Goal: Task Accomplishment & Management: Use online tool/utility

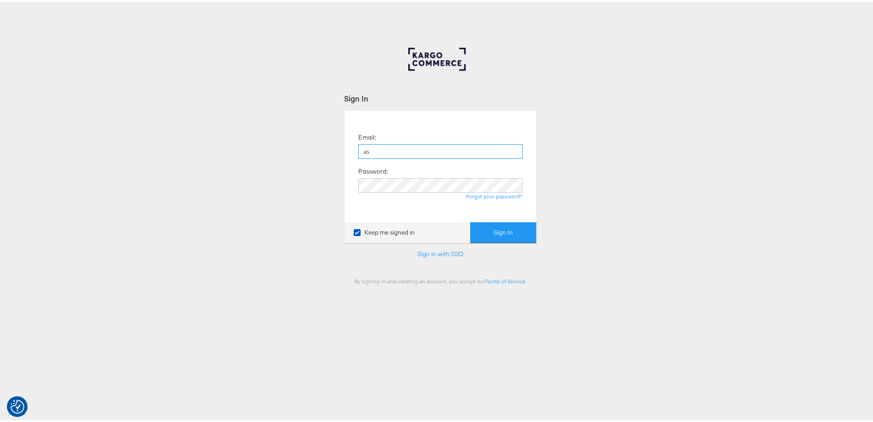
type input "[PERSON_NAME][EMAIL_ADDRESS][PERSON_NAME][DOMAIN_NAME]"
click at [470, 220] on button "Sign In" at bounding box center [503, 230] width 66 height 21
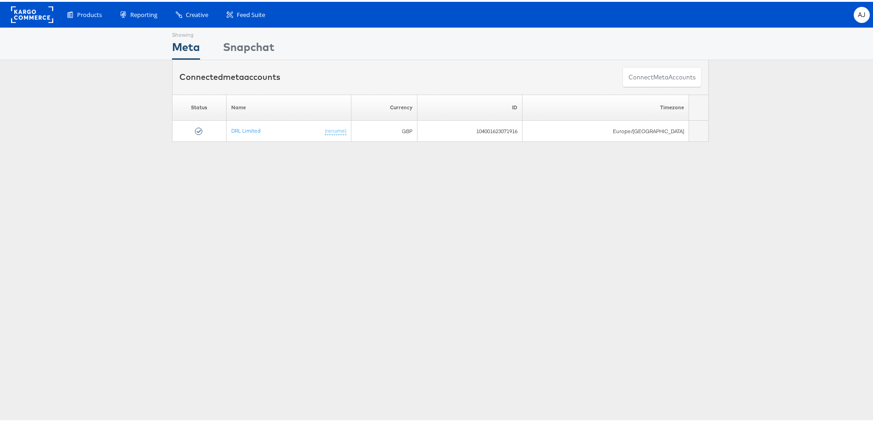
drag, startPoint x: 113, startPoint y: 58, endPoint x: 811, endPoint y: 60, distance: 697.9
click at [0, 0] on span "Enhance Your Product Catalog, Map Them to Publishers, and Incorporate Overlay D…" at bounding box center [0, 0] width 0 height 0
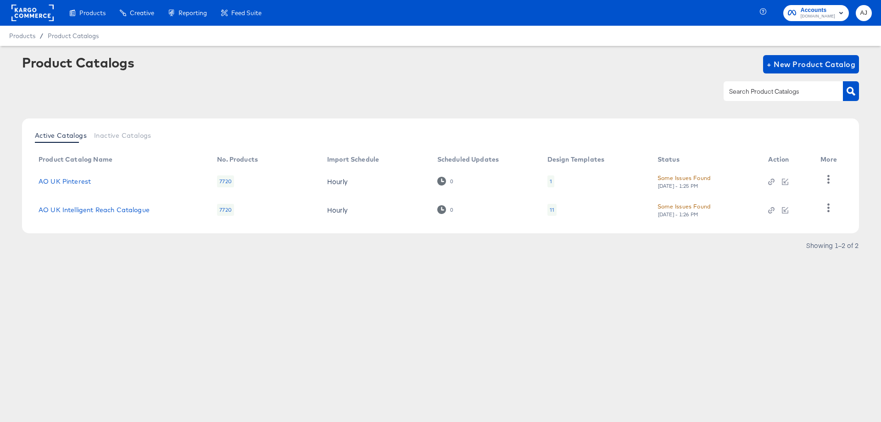
drag, startPoint x: 221, startPoint y: 54, endPoint x: 266, endPoint y: 62, distance: 45.6
click at [0, 0] on div "Create filtered sets to control which products appear in your ads." at bounding box center [0, 0] width 0 height 0
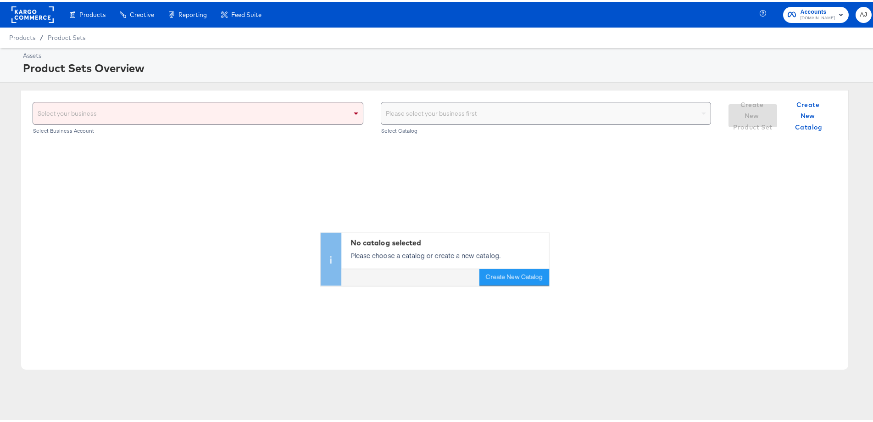
drag, startPoint x: 272, startPoint y: 105, endPoint x: 212, endPoint y: 122, distance: 61.4
click at [272, 105] on div "Select your business" at bounding box center [198, 111] width 330 height 22
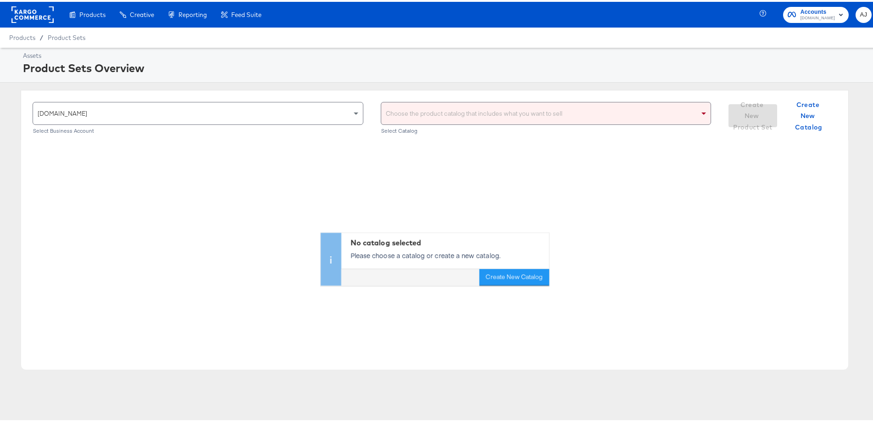
click at [444, 114] on div "Choose the product catalog that includes what you want to sell" at bounding box center [546, 111] width 330 height 22
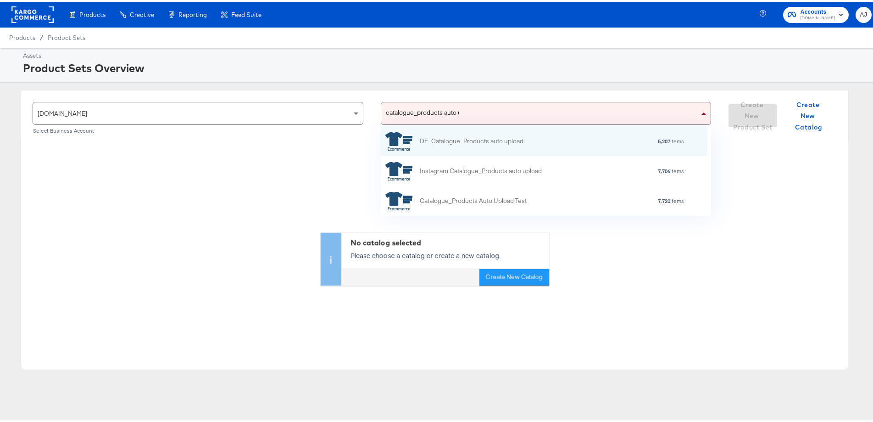
scroll to position [82, 319]
type input "catalogue_products auto upload"
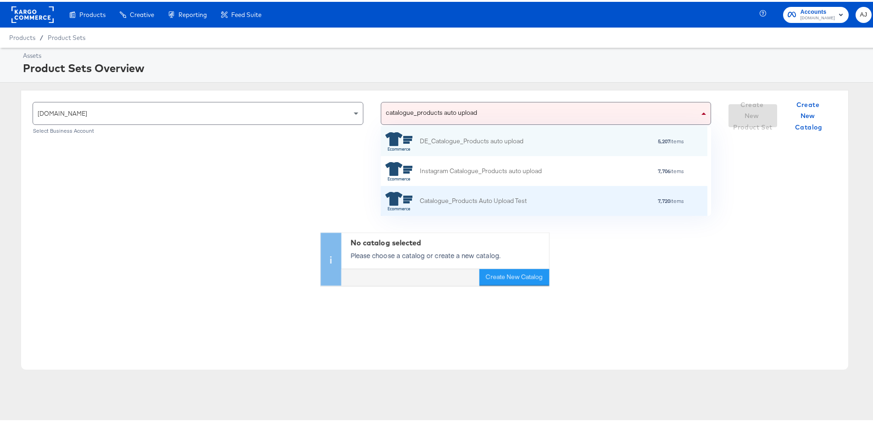
click at [462, 187] on div "Catalogue_Products Auto Upload Test 7,720 items" at bounding box center [544, 199] width 327 height 30
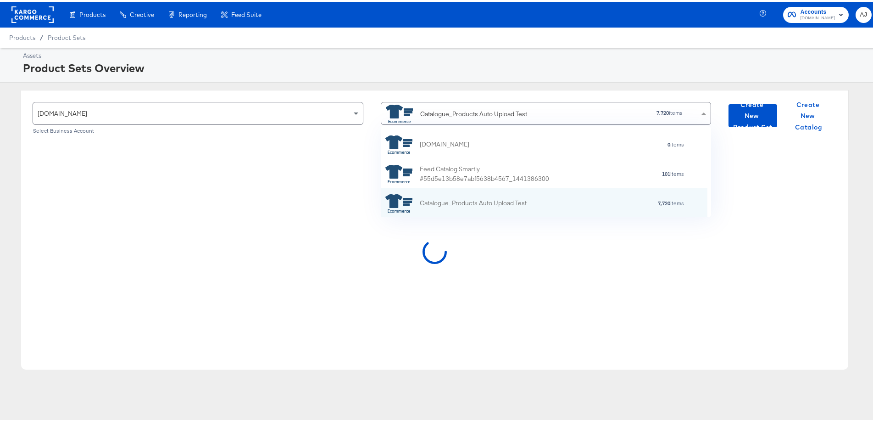
scroll to position [83, 319]
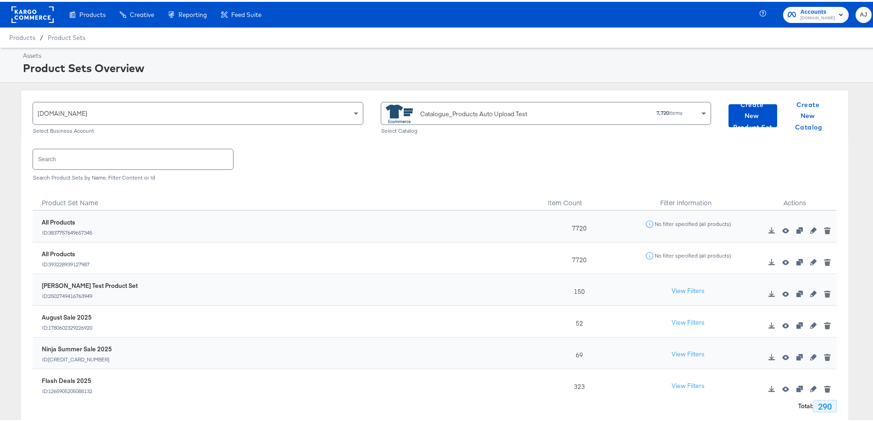
click at [148, 164] on input "text" at bounding box center [133, 157] width 200 height 20
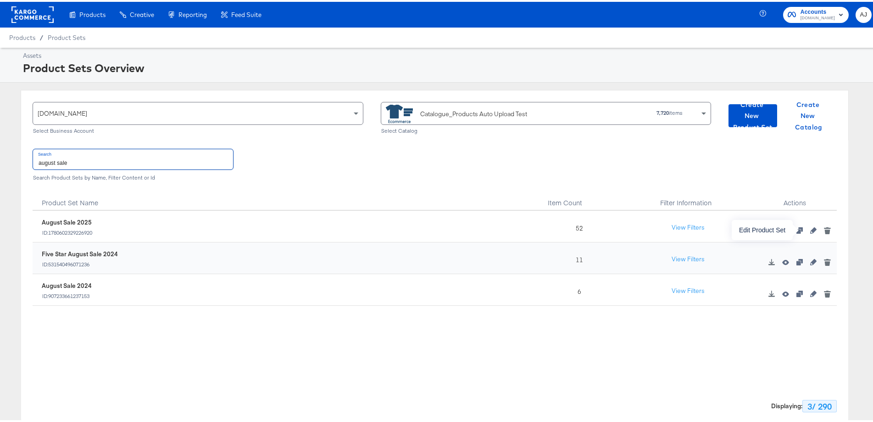
type input "august sale"
click at [810, 227] on icon "button" at bounding box center [813, 228] width 6 height 6
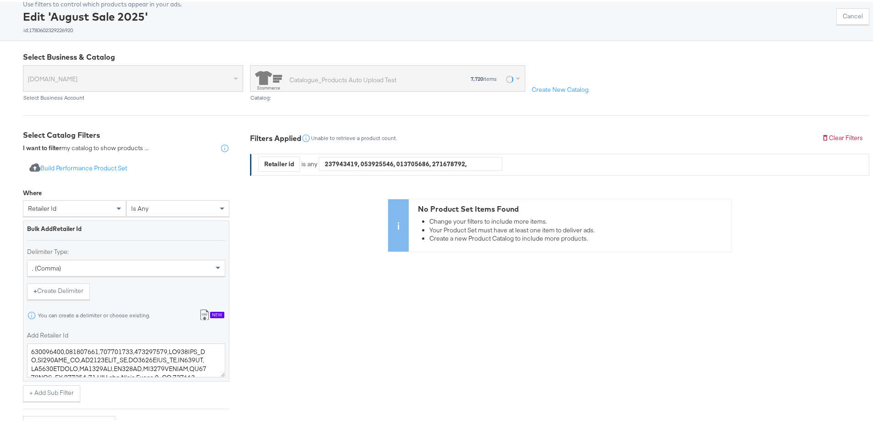
scroll to position [184, 0]
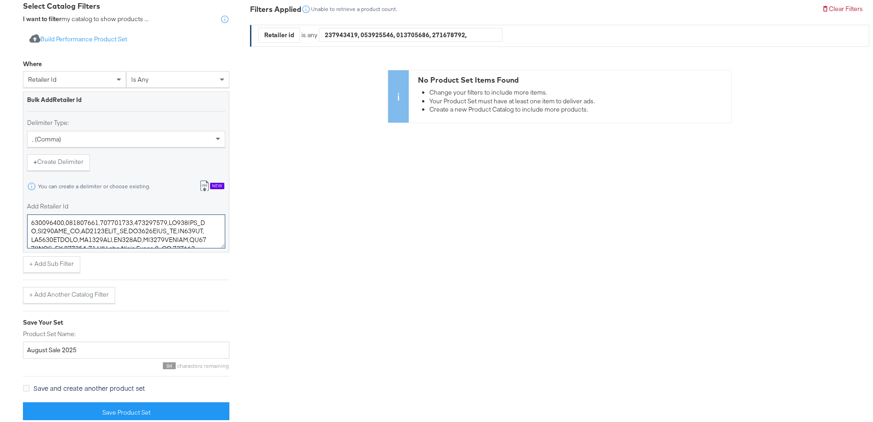
click at [120, 227] on textarea "Add Retailer Id" at bounding box center [126, 229] width 198 height 34
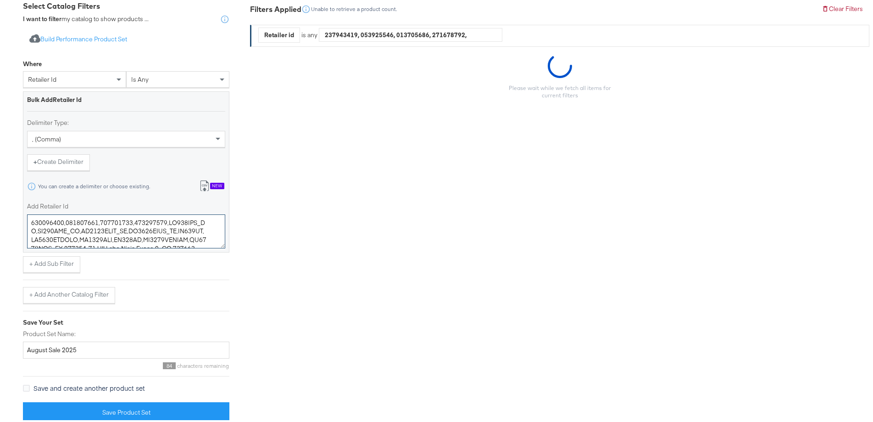
click at [120, 227] on textarea "Add Retailer Id" at bounding box center [126, 229] width 198 height 34
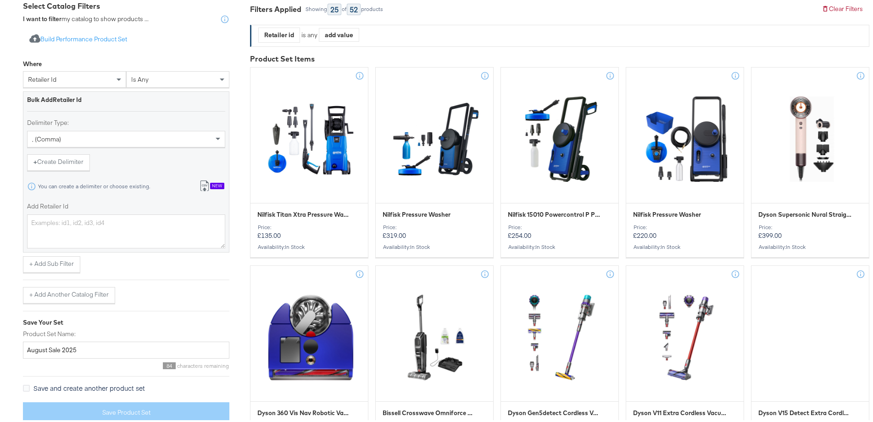
click at [211, 180] on button "Import from csv New" at bounding box center [212, 184] width 38 height 17
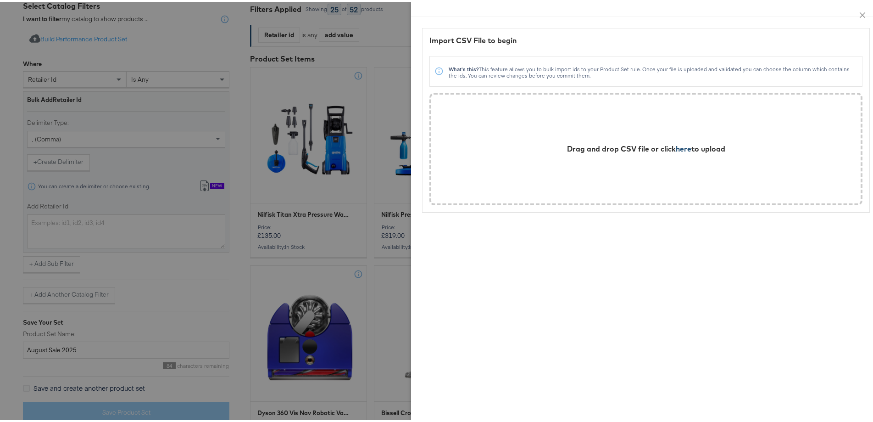
click at [680, 149] on span "here" at bounding box center [684, 146] width 16 height 9
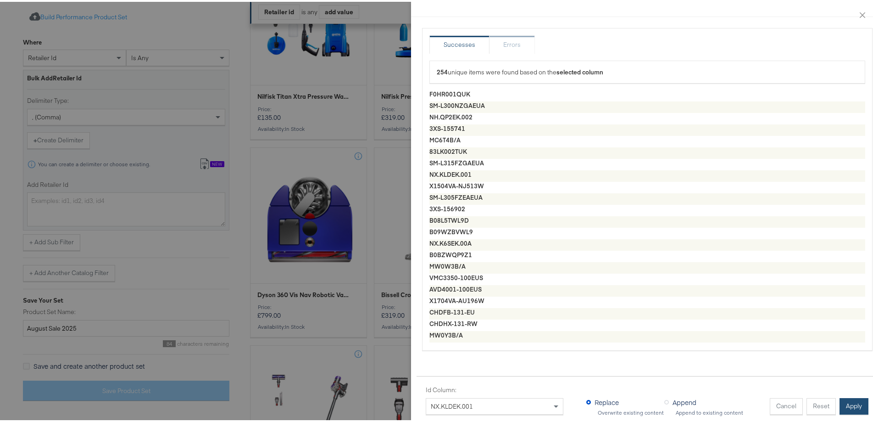
scroll to position [459, 0]
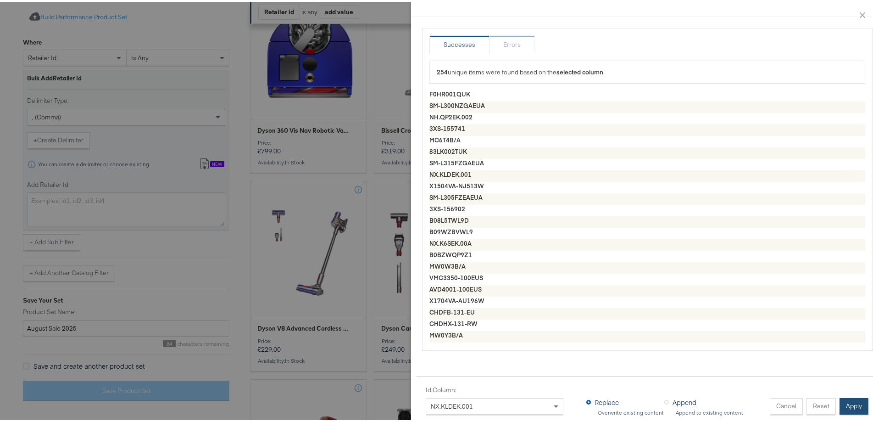
click at [841, 396] on button "Apply" at bounding box center [854, 404] width 29 height 17
type textarea "F0HR001QUK,SM-L300NZGAEUA,NH.QP2EK.002,3XS-155741,MC6T4B/A,83LK002TUK,SM-L315FZ…"
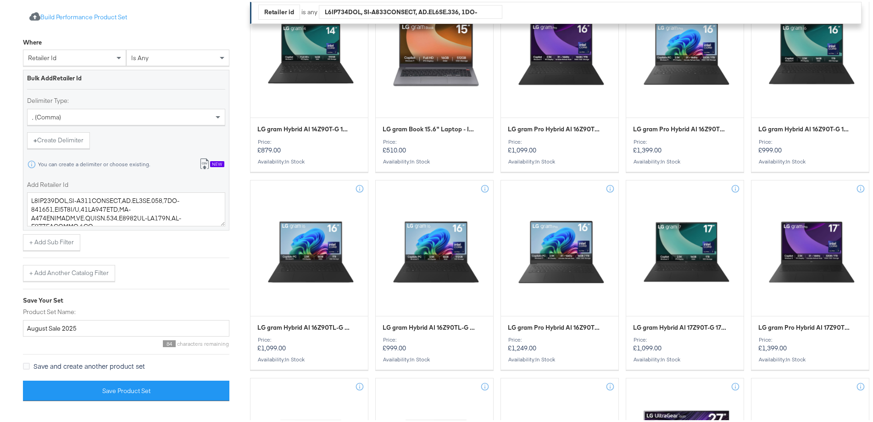
scroll to position [413, 0]
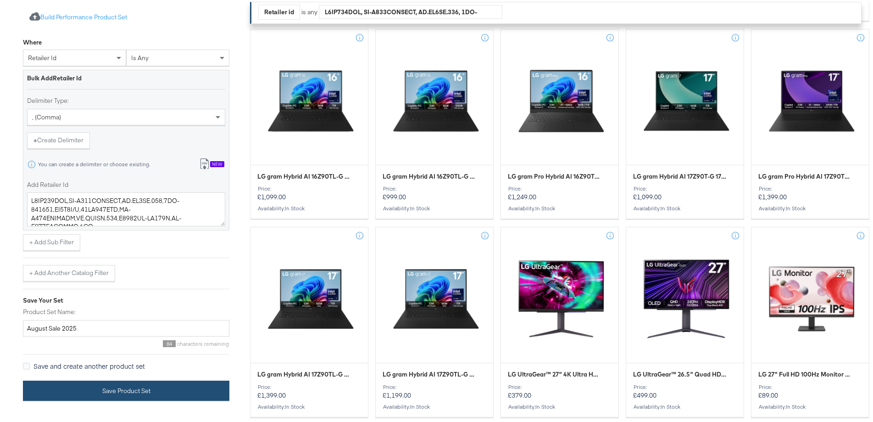
click at [129, 381] on button "Save Product Set" at bounding box center [126, 389] width 206 height 21
